Goal: Task Accomplishment & Management: Use online tool/utility

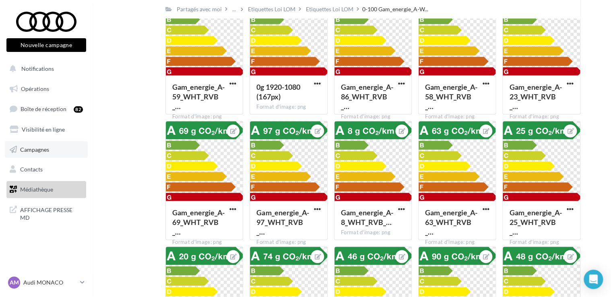
click at [45, 147] on span "Campagnes" at bounding box center [34, 149] width 29 height 7
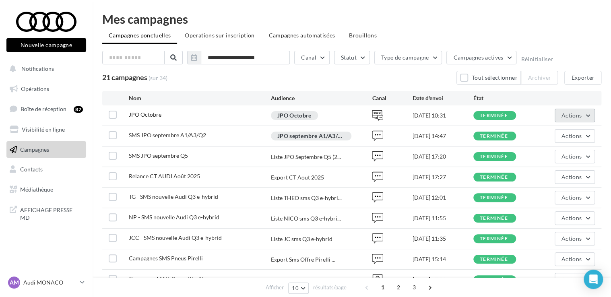
click at [576, 113] on span "Actions" at bounding box center [571, 115] width 20 height 7
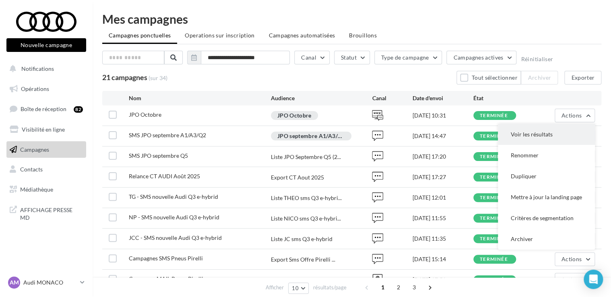
click at [544, 133] on button "Voir les résultats" at bounding box center [546, 134] width 97 height 21
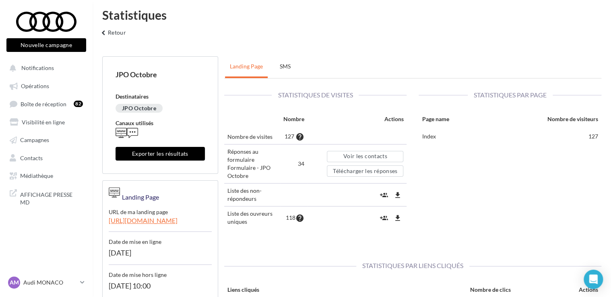
scroll to position [4, 0]
click at [345, 170] on button "Télécharger les réponses" at bounding box center [365, 170] width 76 height 11
